Goal: Navigation & Orientation: Find specific page/section

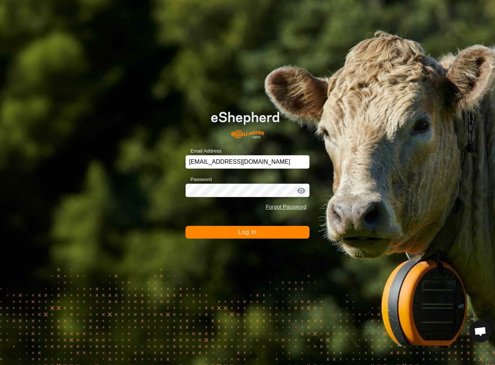
scroll to position [403, 0]
click at [283, 233] on button "Log In" at bounding box center [248, 232] width 124 height 13
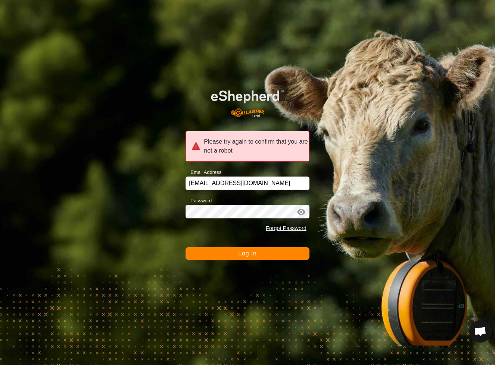
click at [302, 214] on div at bounding box center [301, 211] width 11 height 7
click at [304, 215] on div "Password Forgot Password" at bounding box center [248, 215] width 124 height 39
click at [304, 214] on div at bounding box center [301, 211] width 11 height 7
click at [149, 199] on div "Please try again to confirm that you are not a robot Email Address jasonandmal@…" at bounding box center [247, 182] width 495 height 365
click at [248, 253] on button "Log In" at bounding box center [248, 253] width 124 height 13
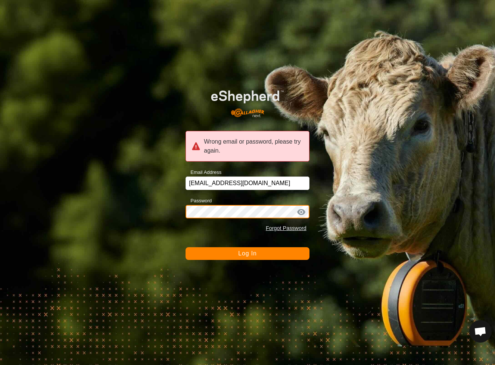
click at [248, 253] on button "Log In" at bounding box center [248, 253] width 124 height 13
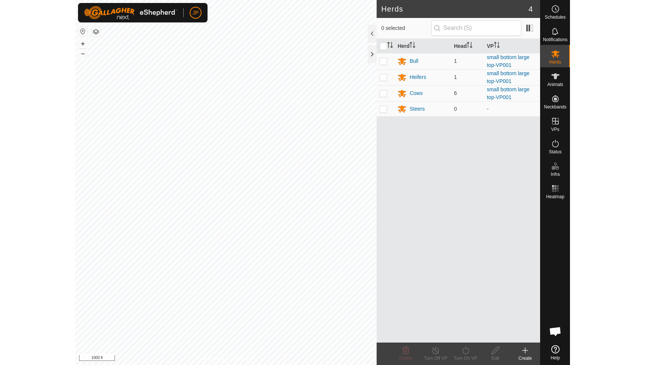
scroll to position [403, 0]
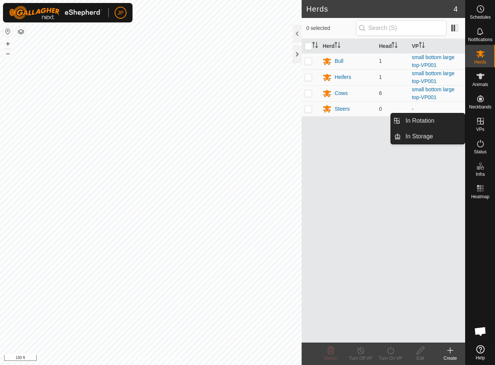
click at [482, 116] on es-virtualpaddocks-svg-icon at bounding box center [480, 121] width 13 height 12
click at [428, 125] on link "In Rotation" at bounding box center [433, 120] width 64 height 15
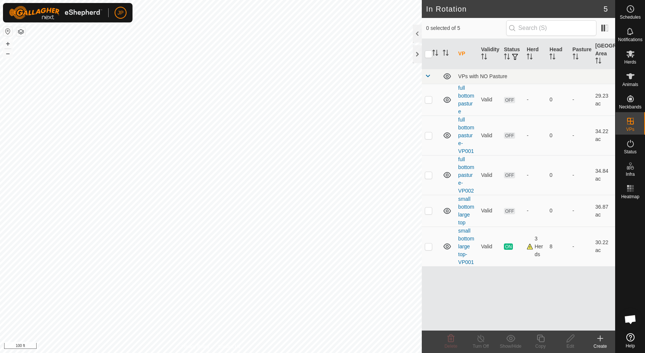
scroll to position [403, 0]
